Goal: Check status: Check status

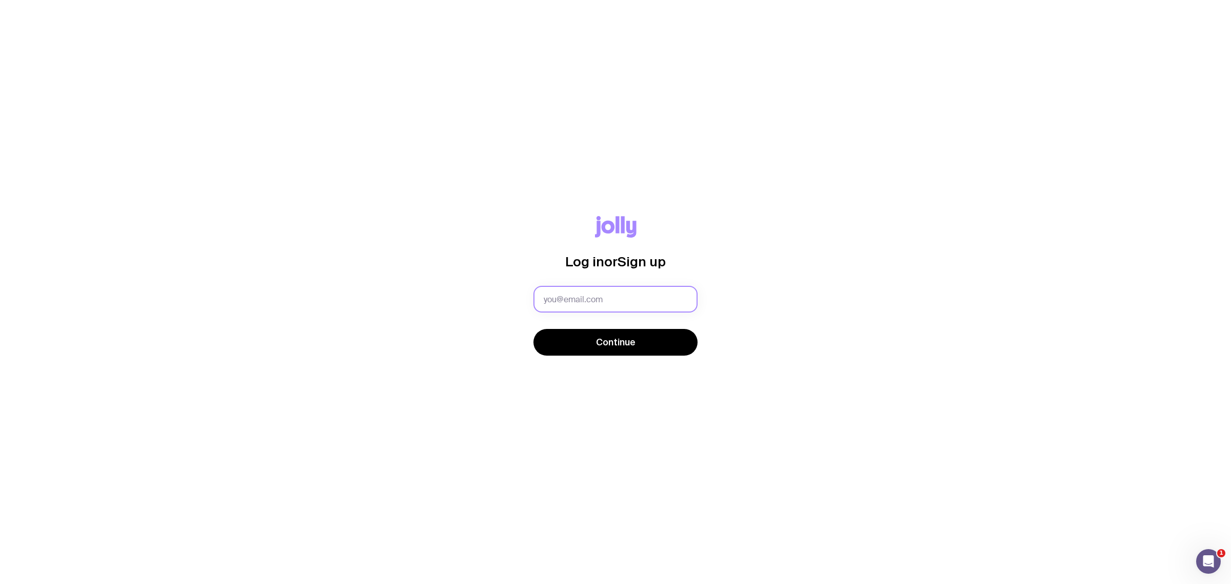
click at [575, 297] on input "text" at bounding box center [615, 299] width 164 height 27
type input "[EMAIL_ADDRESS][DOMAIN_NAME]"
click at [593, 343] on button "Continue" at bounding box center [615, 342] width 164 height 27
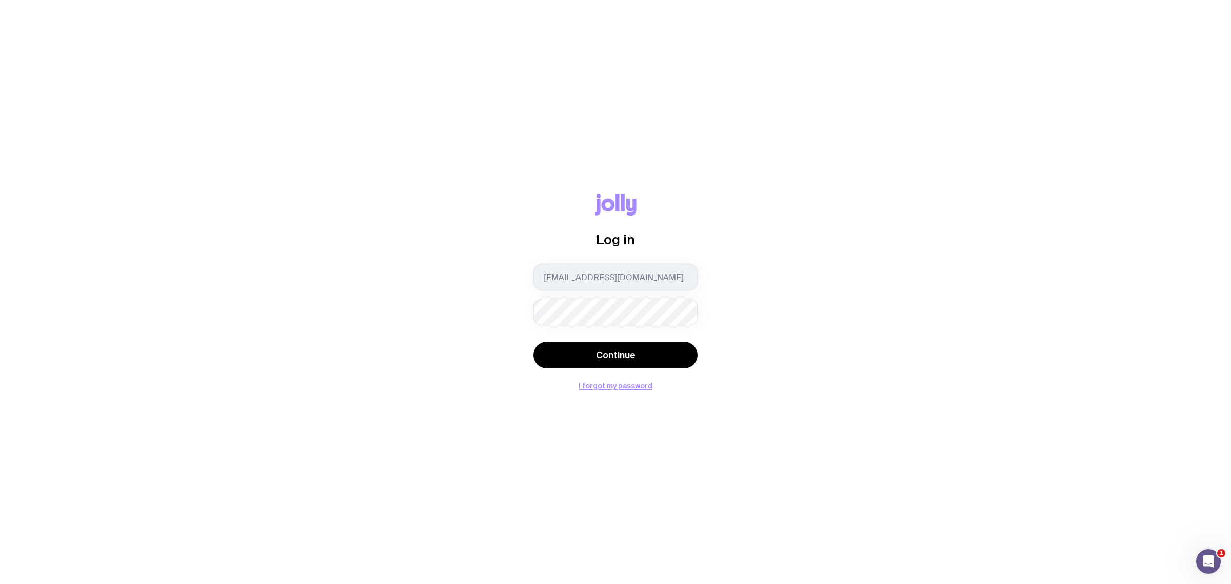
click at [677, 318] on keeper-lock "Open Keeper Popup" at bounding box center [681, 312] width 12 height 12
click at [586, 347] on button "Continue" at bounding box center [615, 354] width 164 height 27
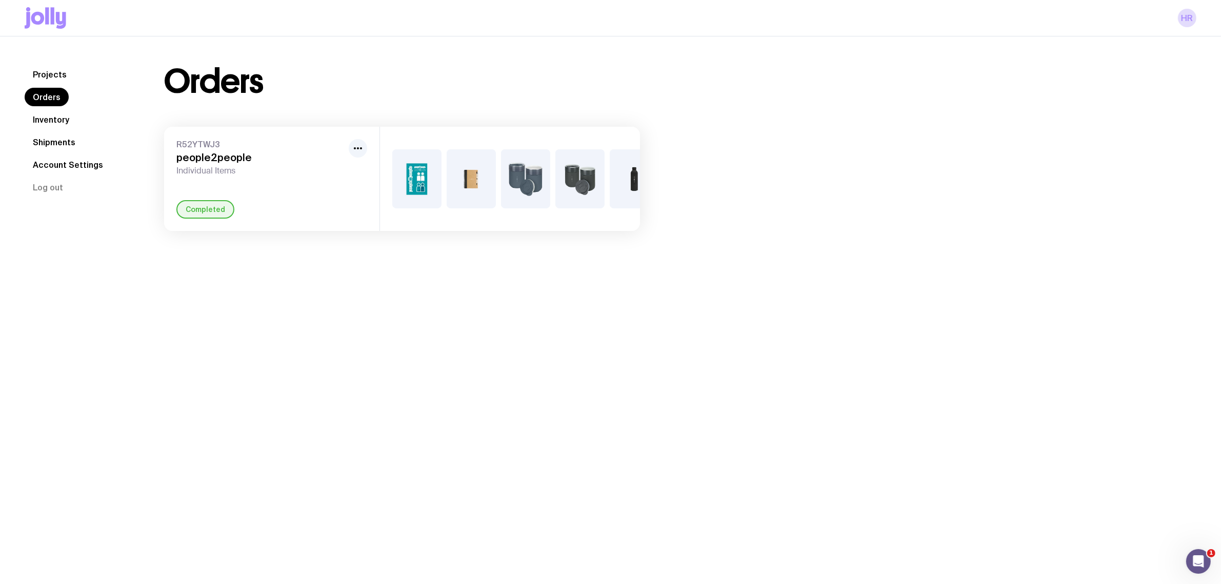
click at [40, 146] on link "Shipments" at bounding box center [54, 142] width 59 height 18
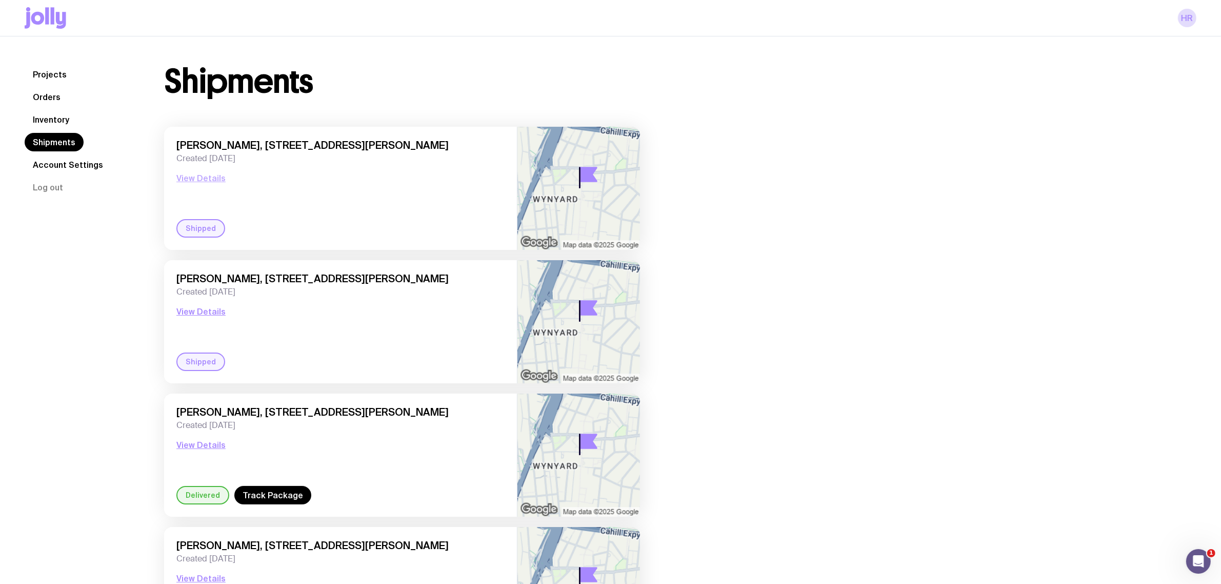
click at [200, 178] on button "View Details" at bounding box center [200, 178] width 49 height 12
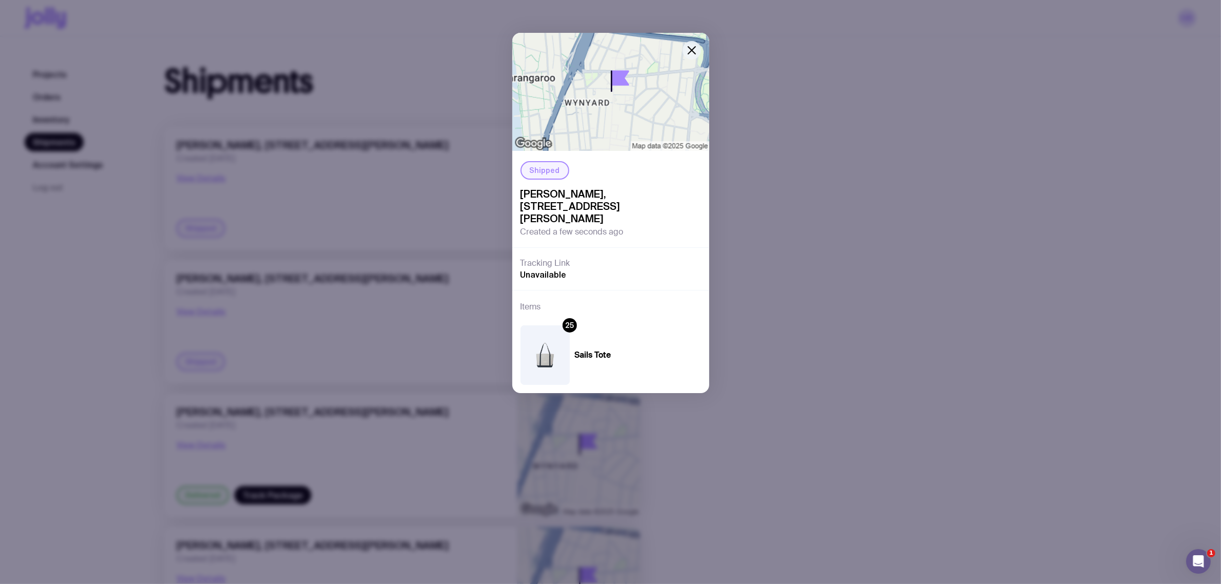
click at [690, 48] on icon "button" at bounding box center [692, 50] width 12 height 12
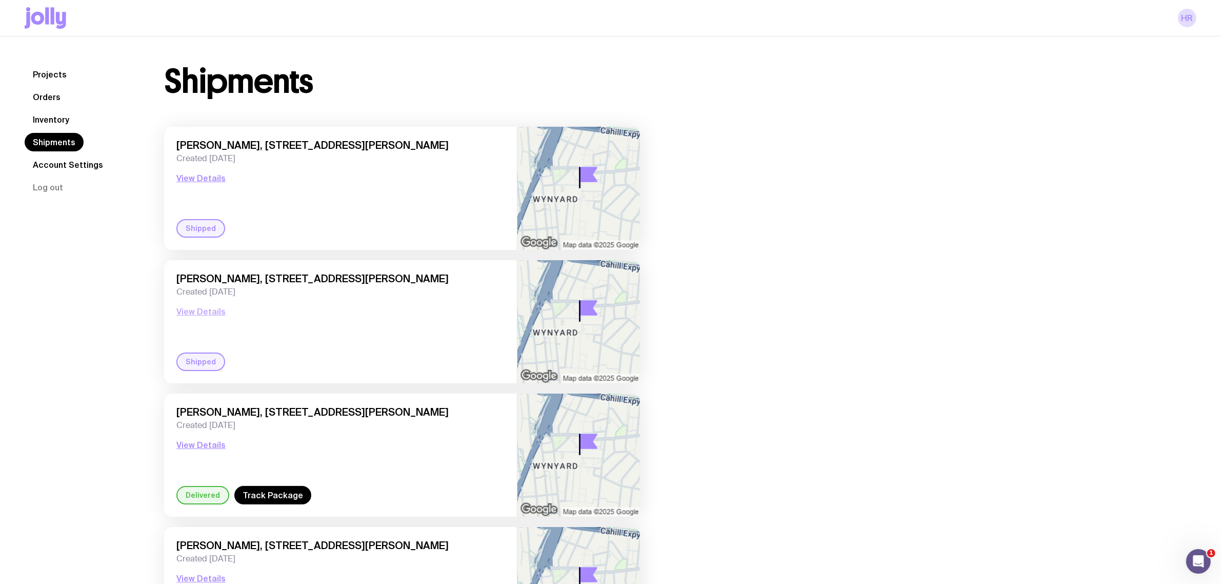
click at [206, 311] on button "View Details" at bounding box center [200, 311] width 49 height 12
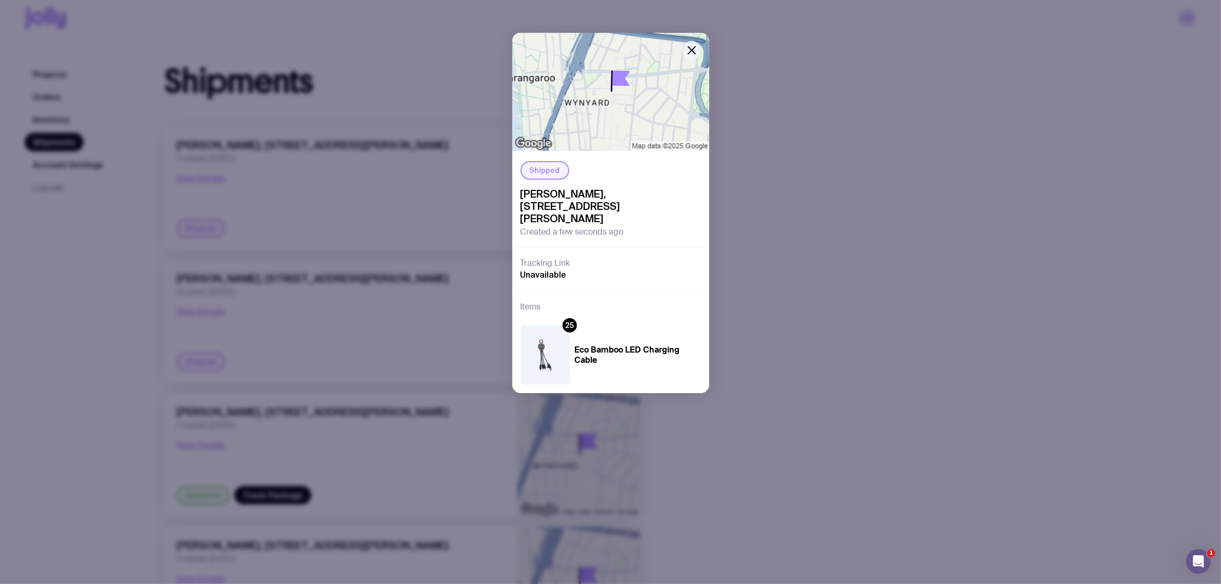
click at [691, 54] on icon "button" at bounding box center [692, 50] width 12 height 12
